Goal: Navigation & Orientation: Find specific page/section

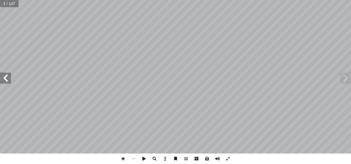
click at [6, 77] on span at bounding box center [5, 78] width 11 height 11
click at [5, 78] on span at bounding box center [5, 78] width 11 height 11
click at [6, 78] on span at bounding box center [5, 78] width 11 height 11
